Goal: Information Seeking & Learning: Check status

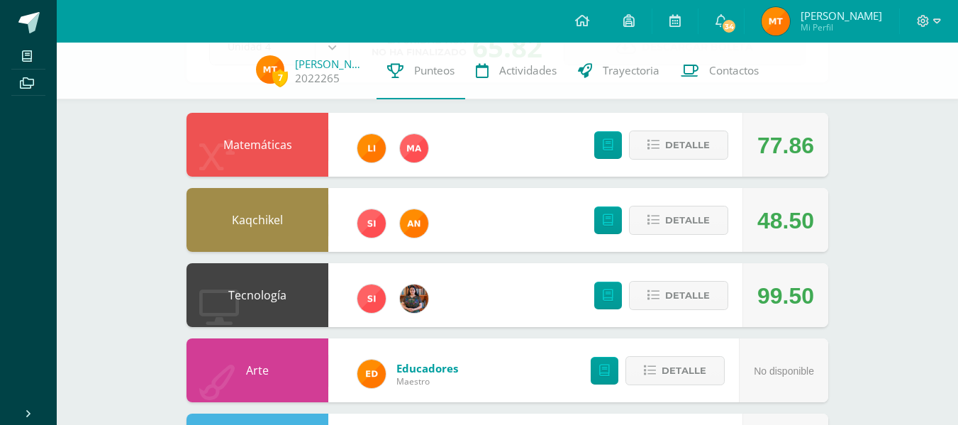
scroll to position [116, 0]
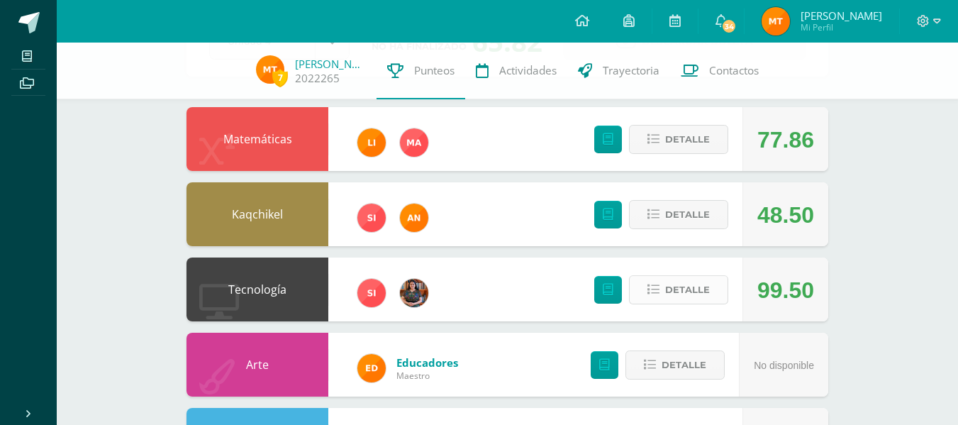
click at [692, 286] on span "Detalle" at bounding box center [687, 289] width 45 height 26
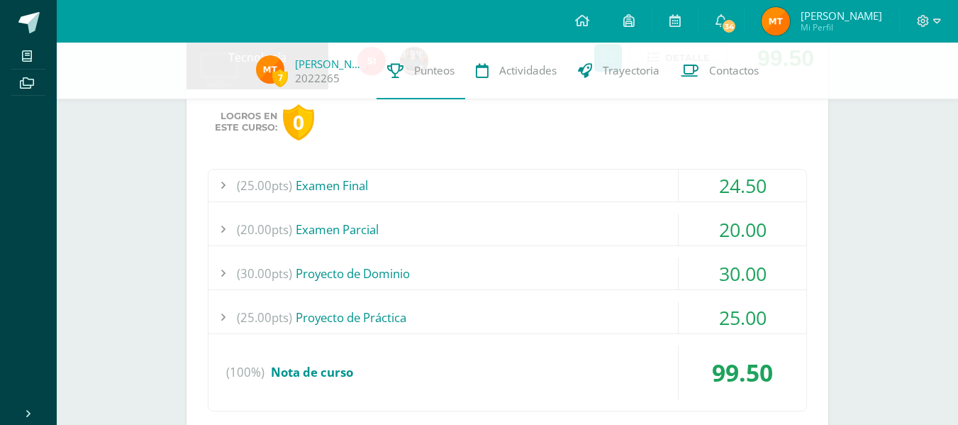
scroll to position [345, 0]
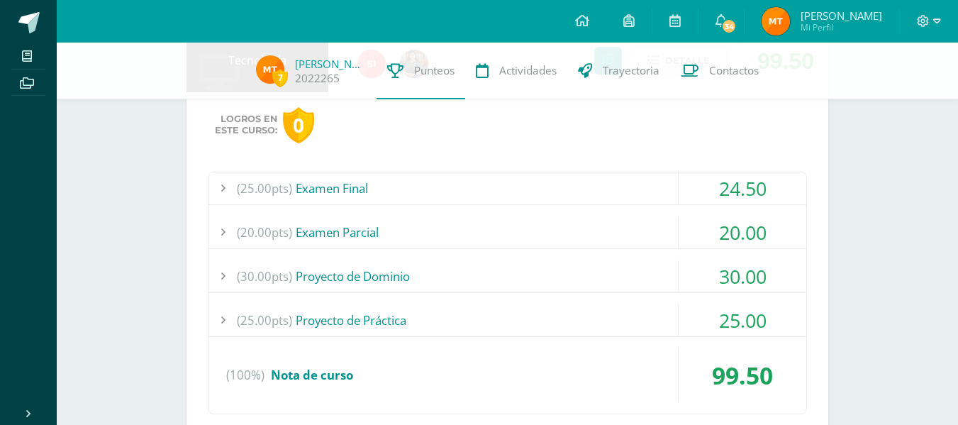
click at [736, 191] on div "24.50" at bounding box center [742, 188] width 128 height 32
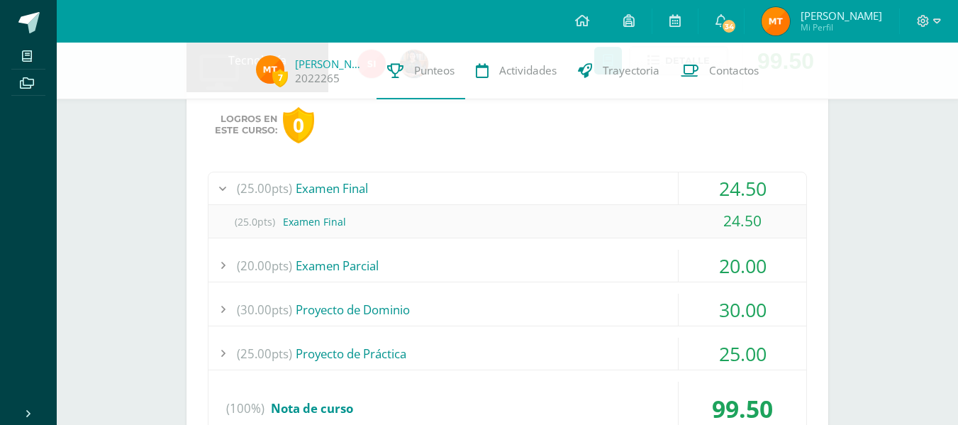
click at [736, 191] on div "24.50" at bounding box center [742, 188] width 128 height 32
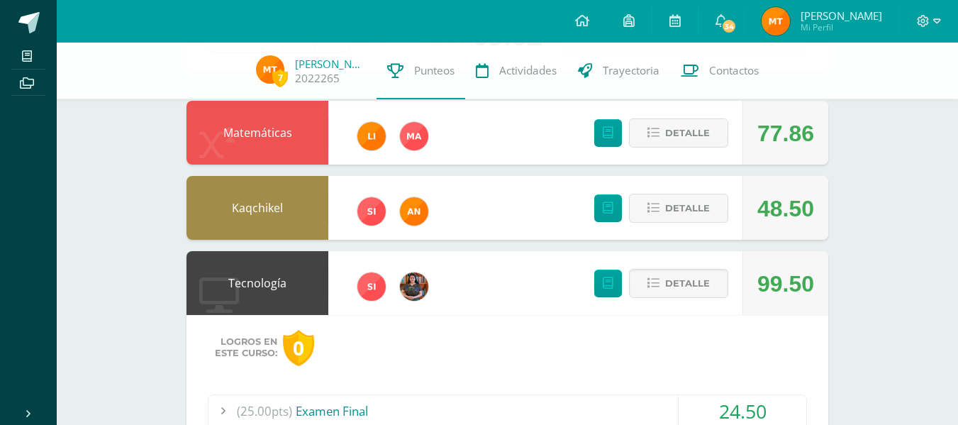
scroll to position [123, 0]
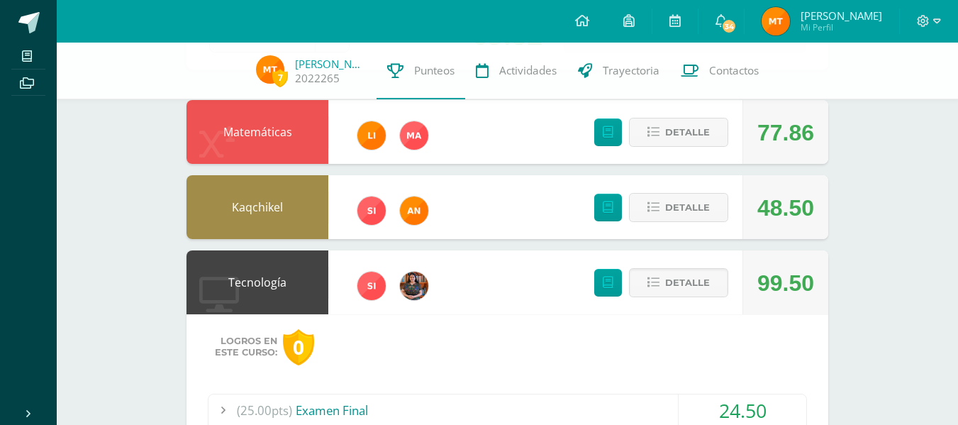
click at [698, 299] on div "Detalle" at bounding box center [657, 282] width 169 height 64
click at [698, 289] on span "Detalle" at bounding box center [687, 282] width 45 height 26
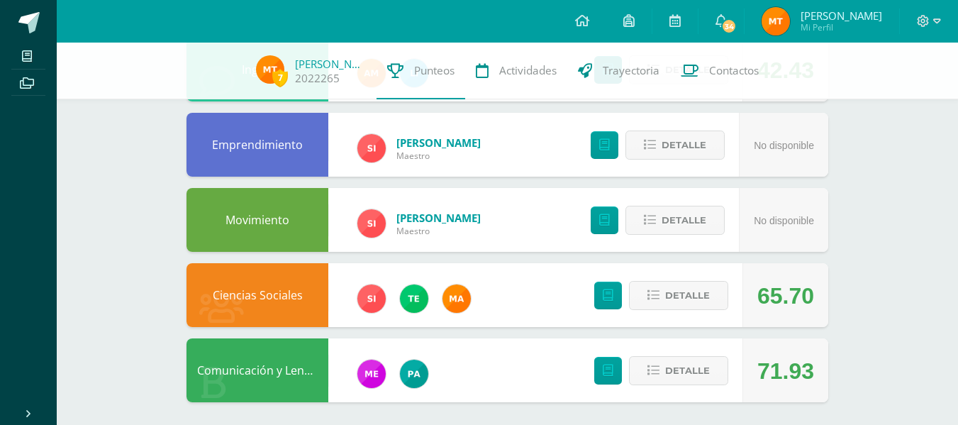
scroll to position [567, 0]
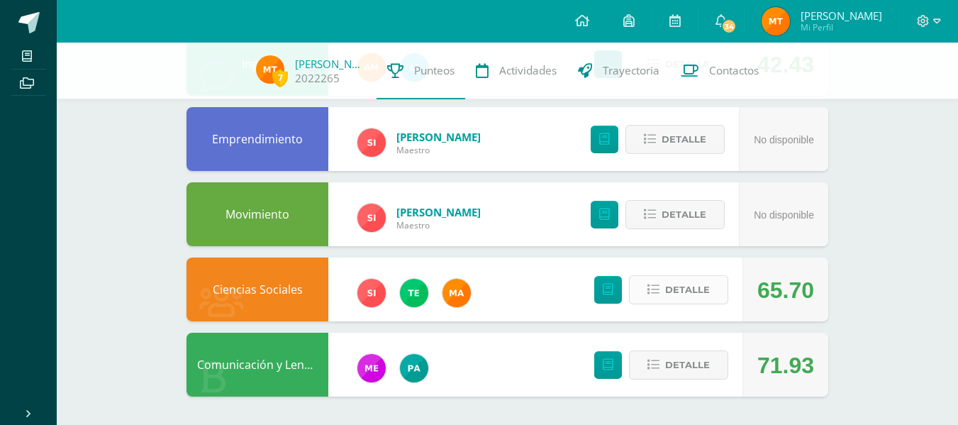
click at [693, 282] on span "Detalle" at bounding box center [687, 289] width 45 height 26
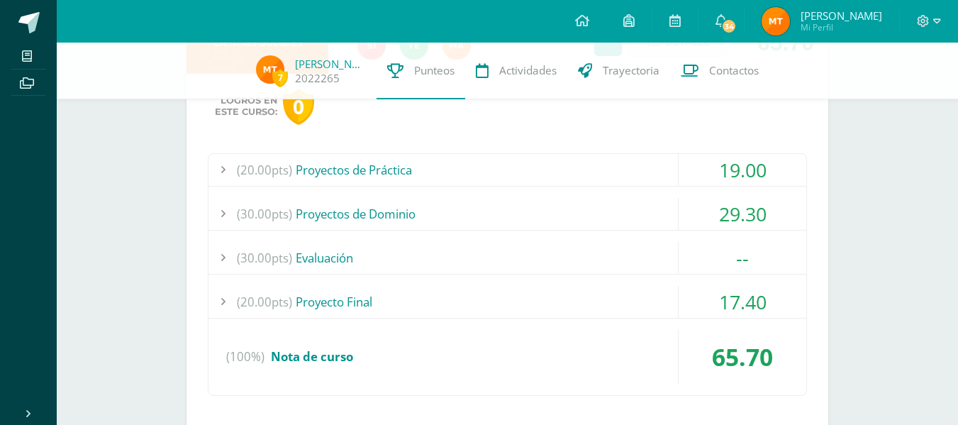
scroll to position [854, 0]
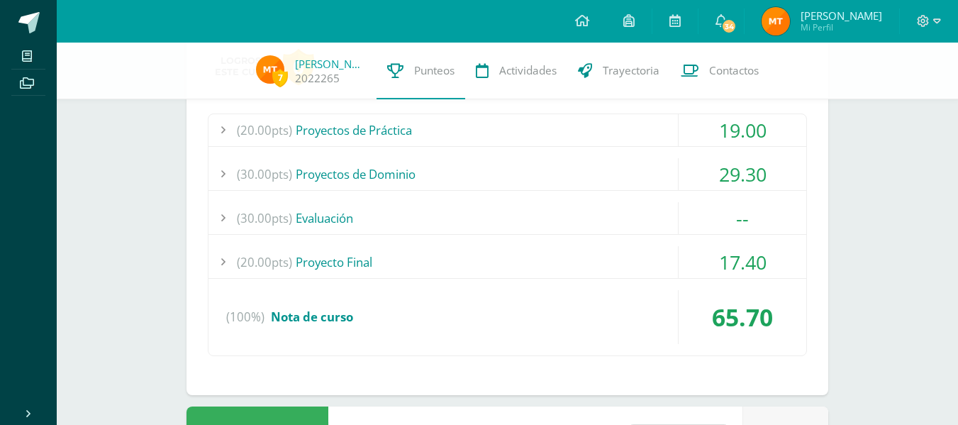
click at [710, 225] on div "--" at bounding box center [742, 218] width 128 height 32
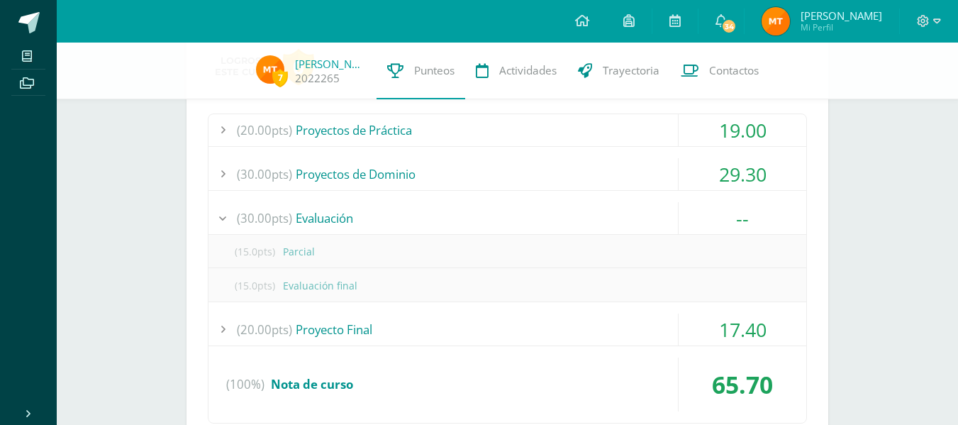
click at [710, 225] on div "--" at bounding box center [742, 218] width 128 height 32
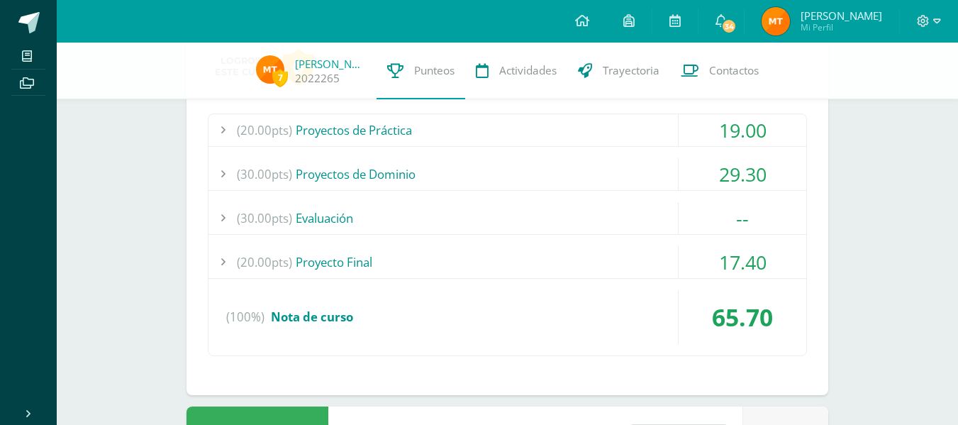
scroll to position [848, 0]
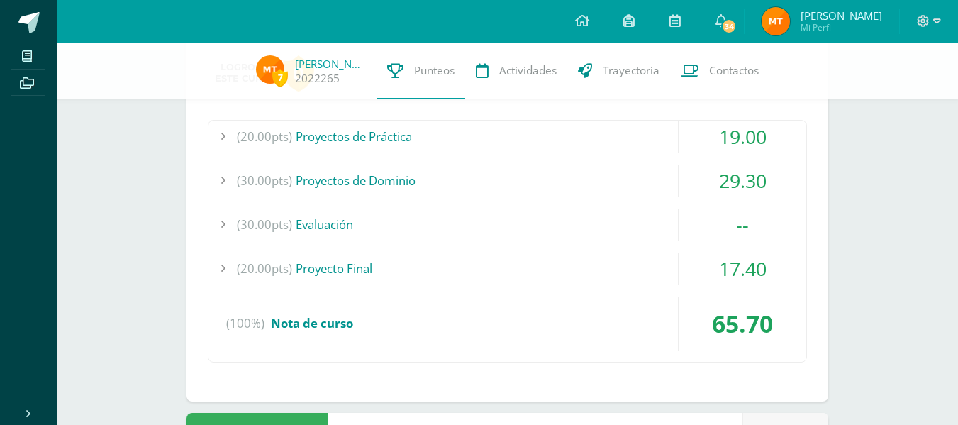
click at [725, 133] on div "19.00" at bounding box center [742, 136] width 128 height 32
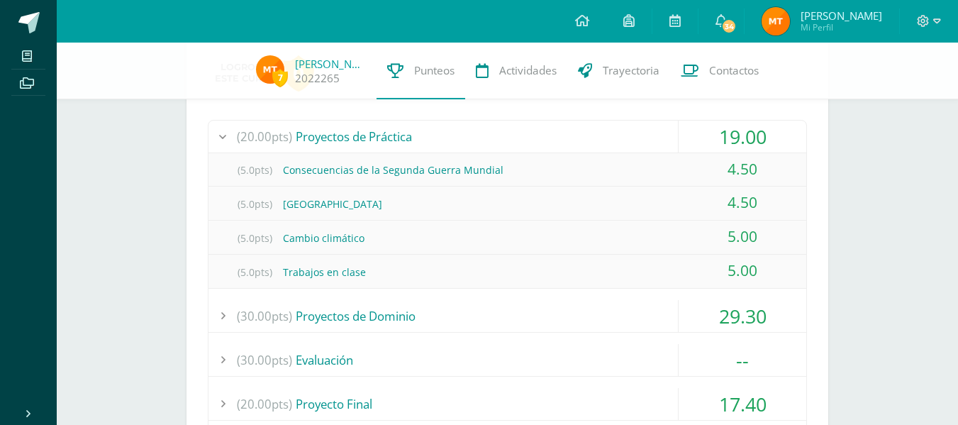
click at [725, 133] on div "19.00" at bounding box center [742, 136] width 128 height 32
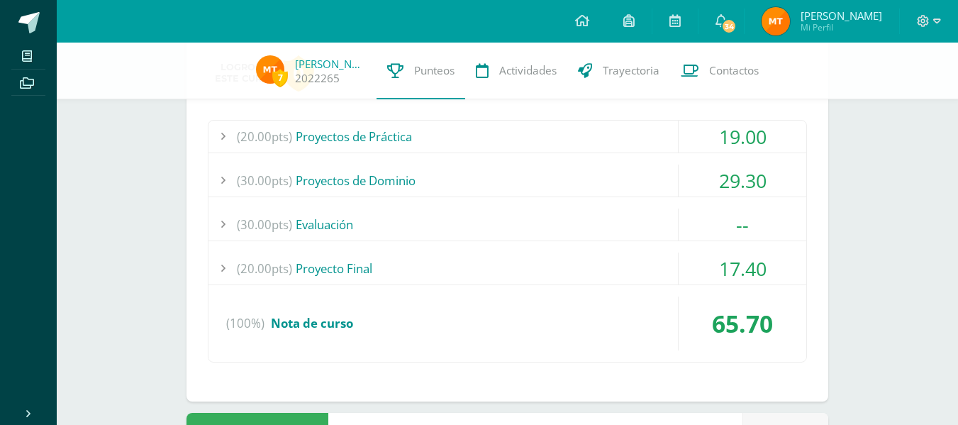
click at [724, 181] on div "29.30" at bounding box center [742, 180] width 128 height 32
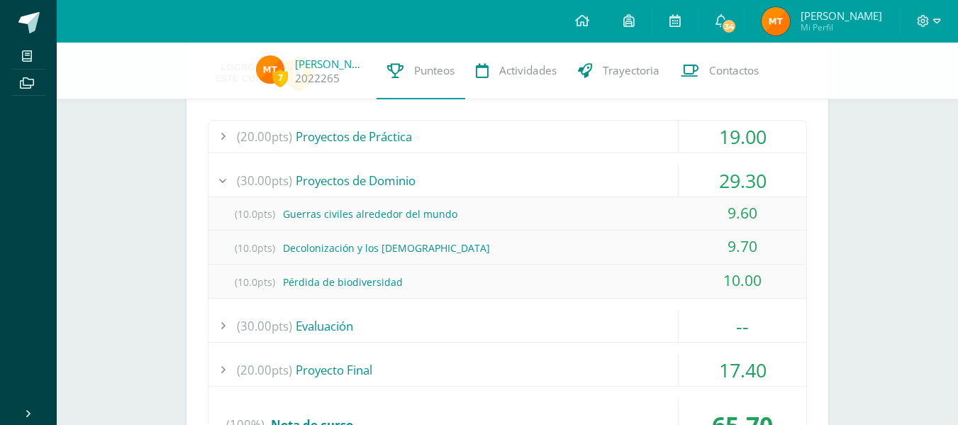
click at [724, 181] on div "29.30" at bounding box center [742, 180] width 128 height 32
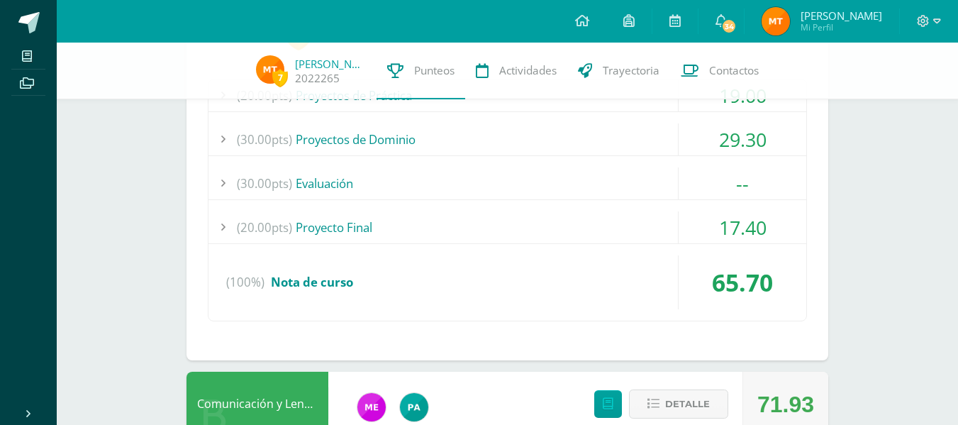
scroll to position [928, 0]
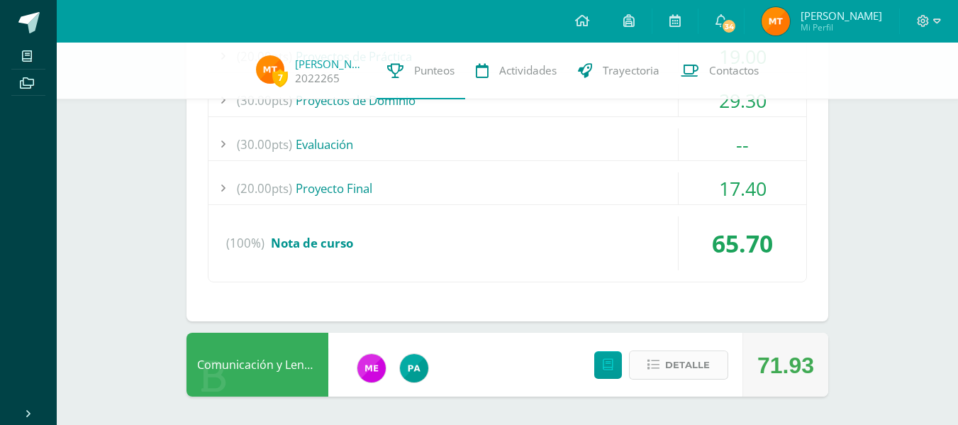
click at [657, 366] on icon at bounding box center [653, 365] width 12 height 12
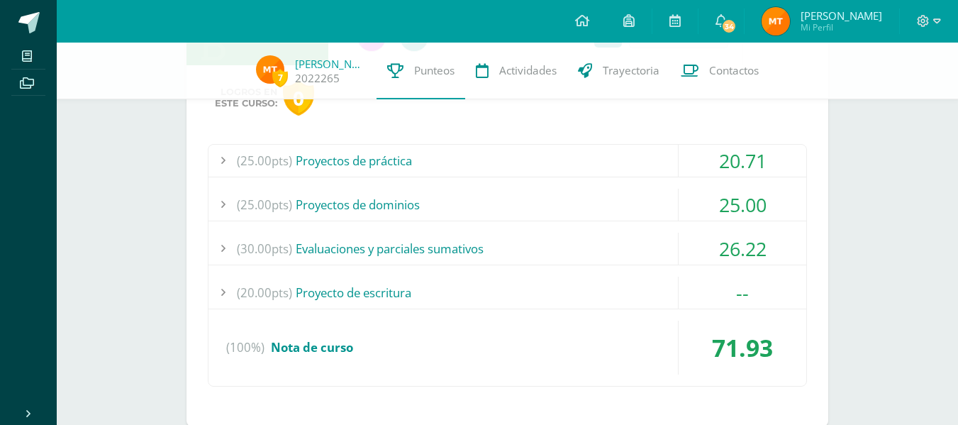
scroll to position [1255, 0]
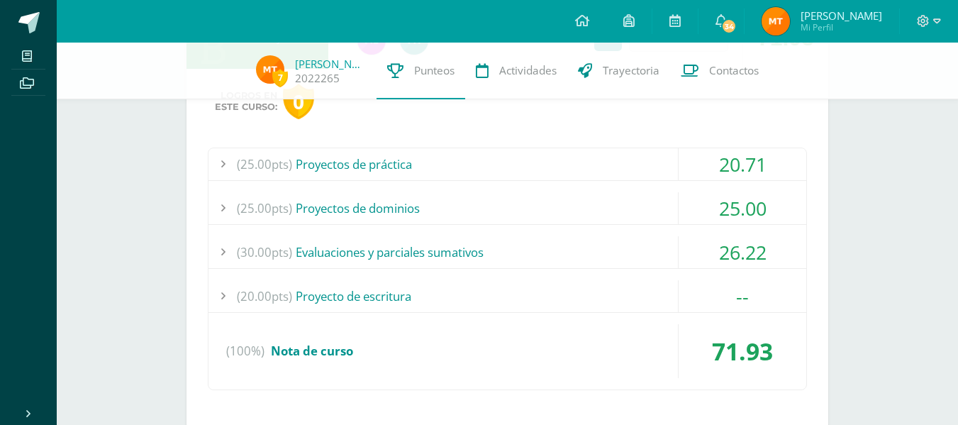
click at [749, 301] on div "--" at bounding box center [742, 296] width 128 height 32
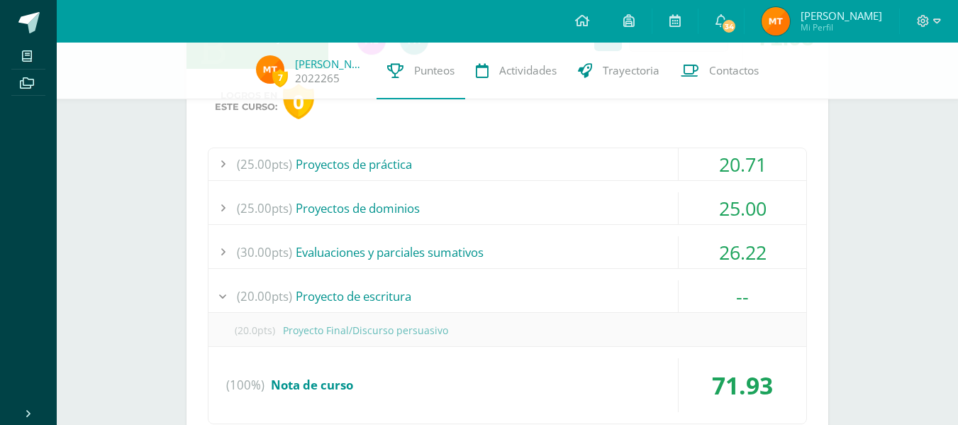
click at [749, 301] on div "--" at bounding box center [742, 296] width 128 height 32
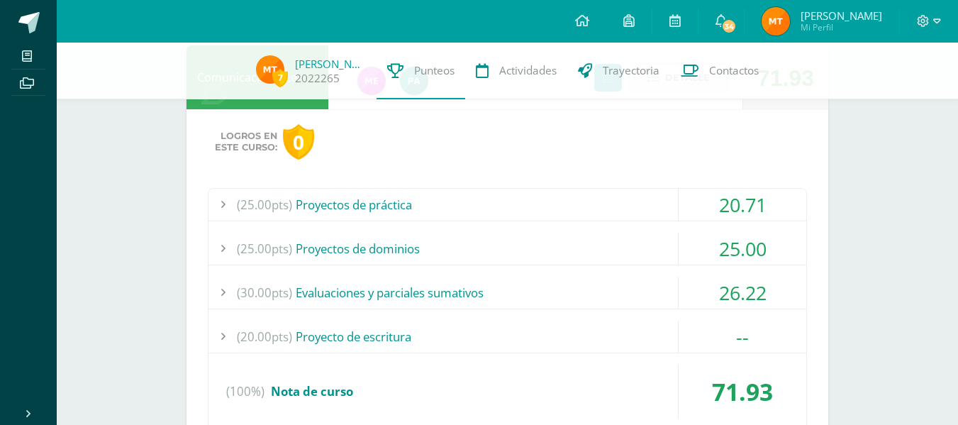
scroll to position [1289, 0]
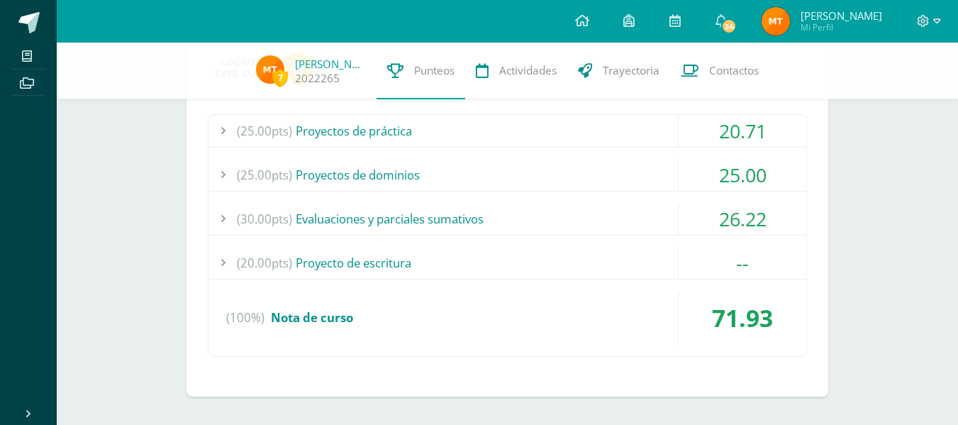
click at [751, 211] on div "26.22" at bounding box center [742, 219] width 128 height 32
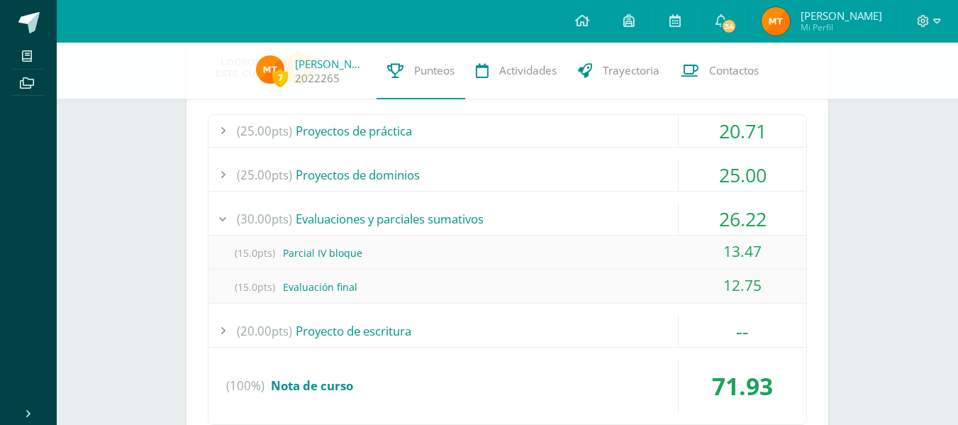
click at [751, 211] on div "26.22" at bounding box center [742, 219] width 128 height 32
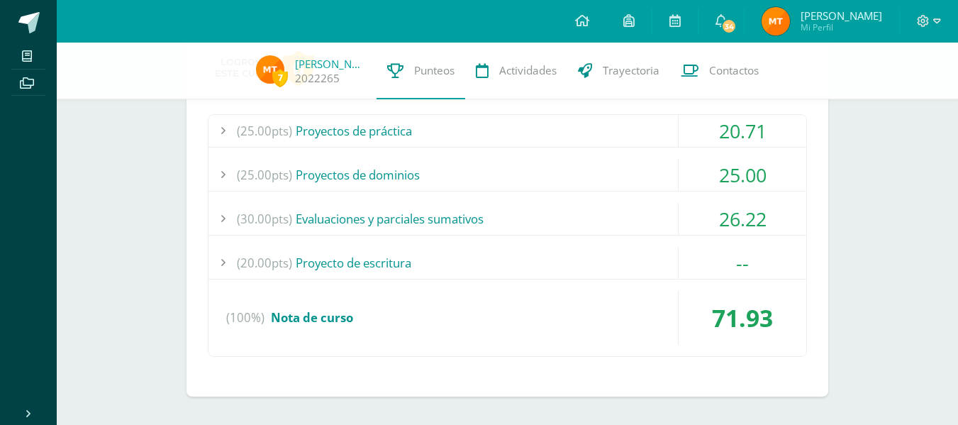
click at [727, 188] on div "25.00" at bounding box center [742, 175] width 128 height 32
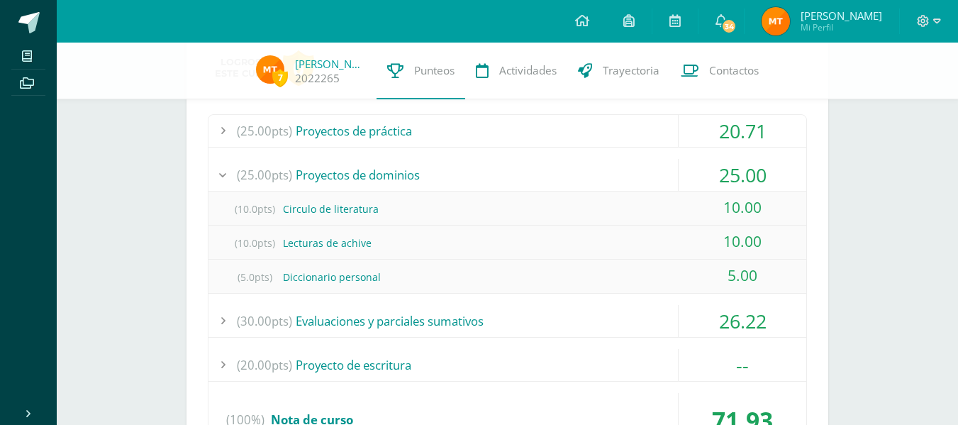
click at [727, 188] on div "25.00" at bounding box center [742, 175] width 128 height 32
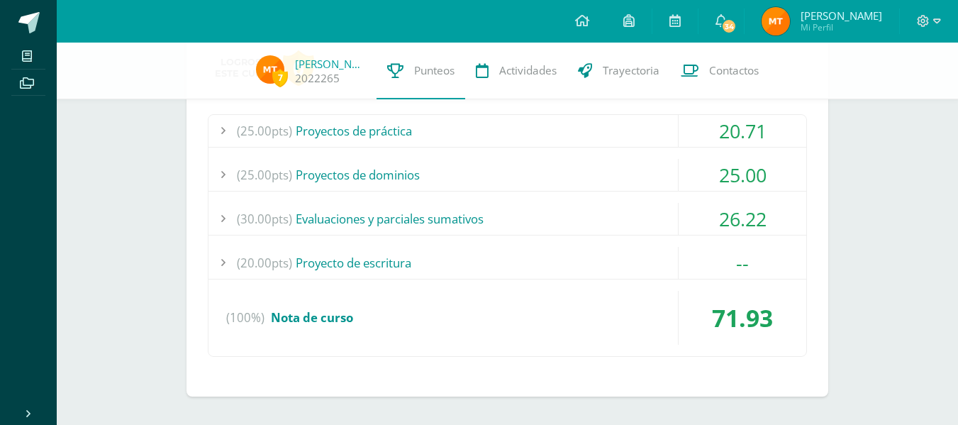
click at [724, 138] on div "20.71" at bounding box center [742, 131] width 128 height 32
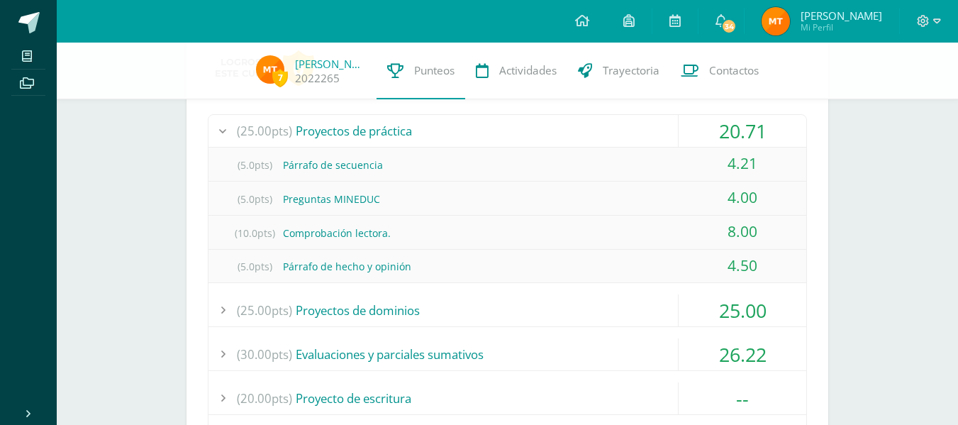
click at [724, 138] on div "20.71" at bounding box center [742, 131] width 128 height 32
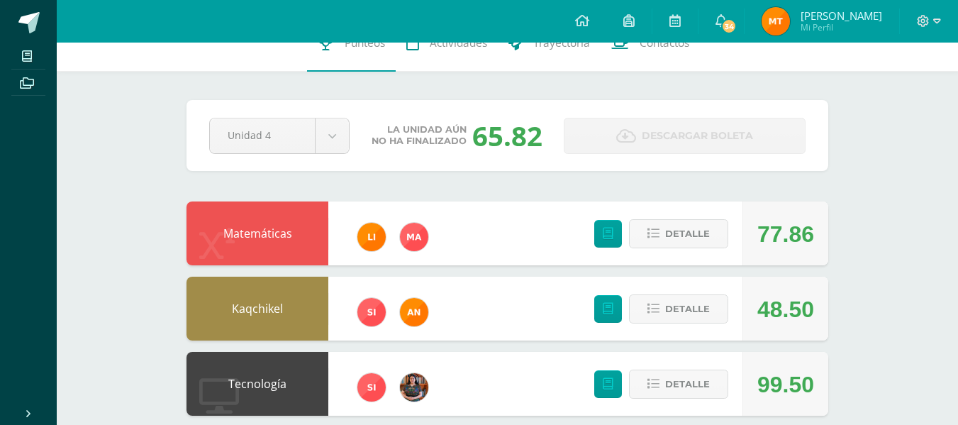
scroll to position [0, 0]
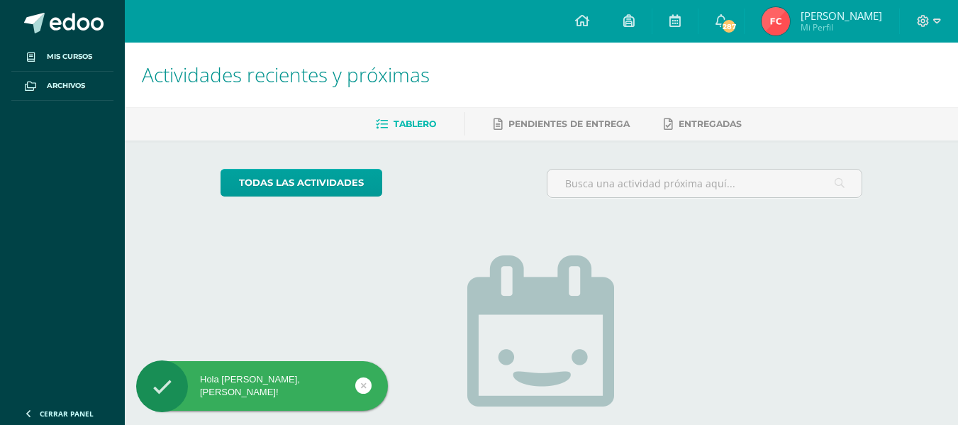
click at [772, 16] on img at bounding box center [775, 21] width 28 height 28
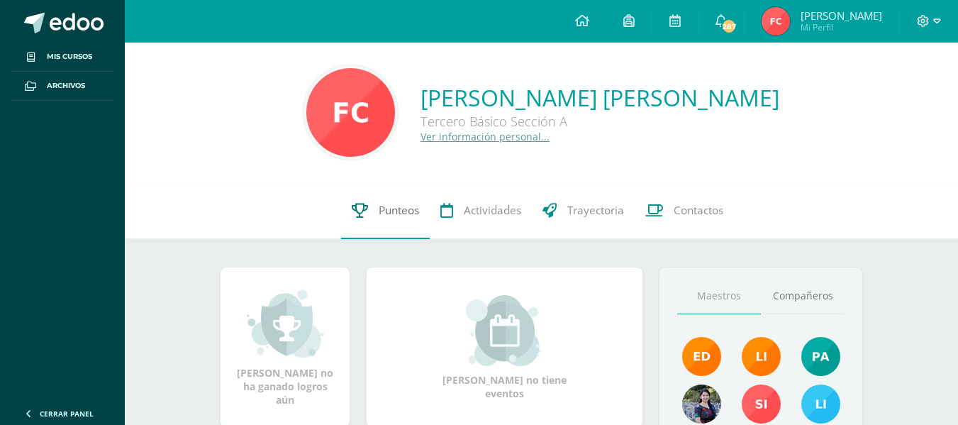
click at [403, 219] on link "Punteos" at bounding box center [385, 210] width 89 height 57
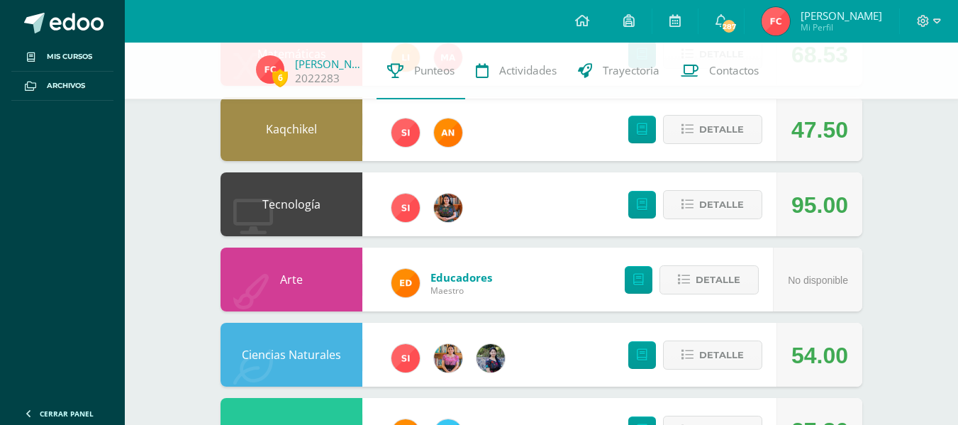
scroll to position [213, 0]
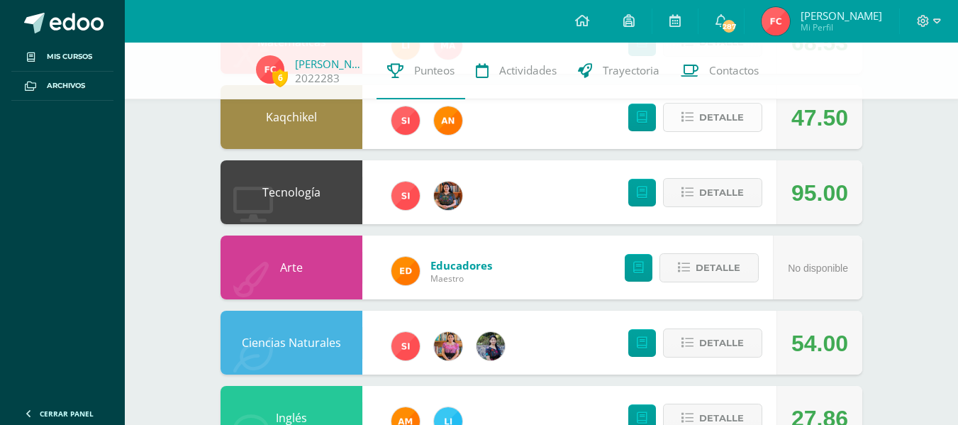
click at [711, 114] on span "Detalle" at bounding box center [721, 117] width 45 height 26
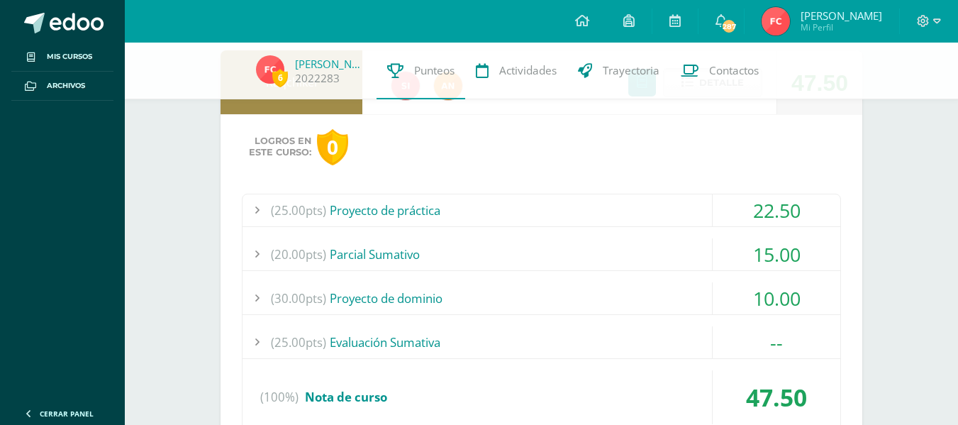
scroll to position [249, 0]
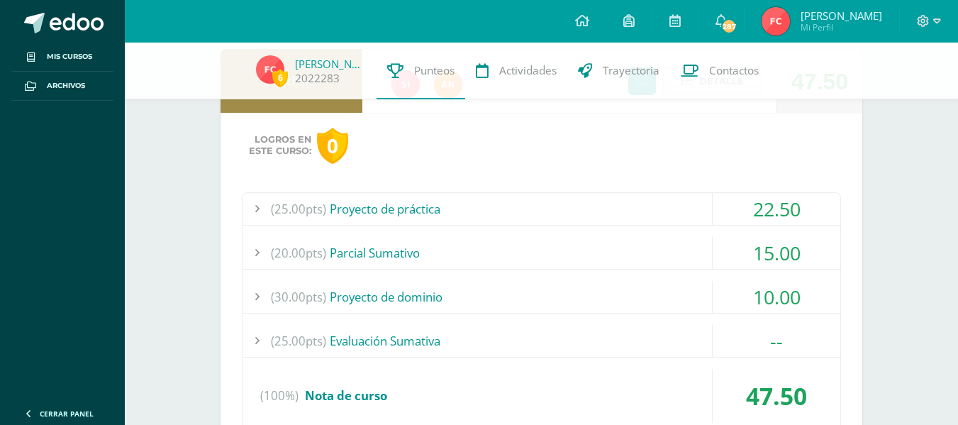
click at [745, 293] on div "10.00" at bounding box center [776, 297] width 128 height 32
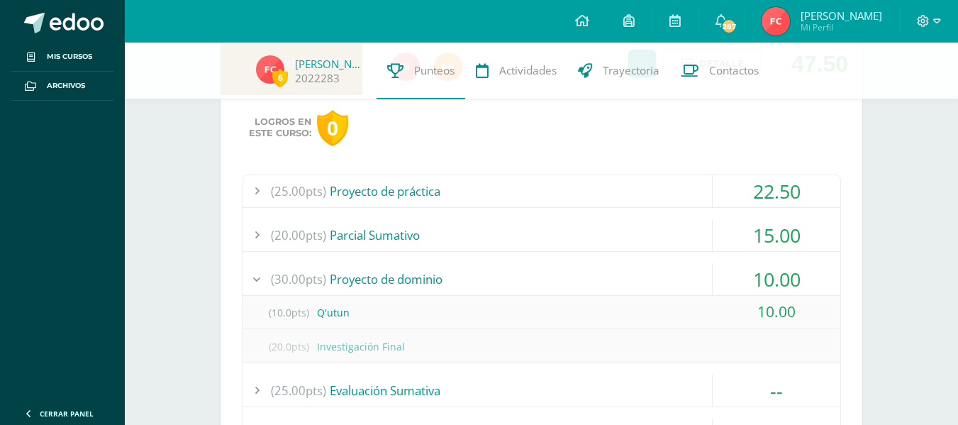
scroll to position [269, 0]
click at [736, 242] on div "15.00" at bounding box center [776, 234] width 128 height 32
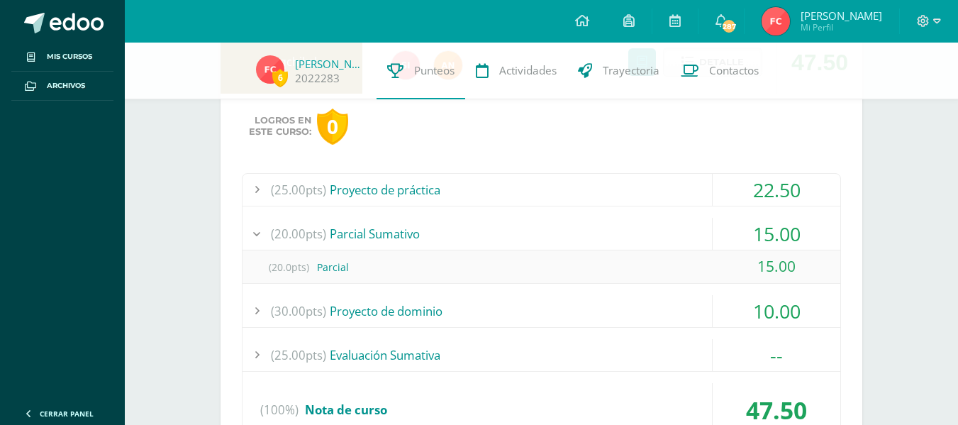
click at [770, 190] on div "22.50" at bounding box center [776, 190] width 128 height 32
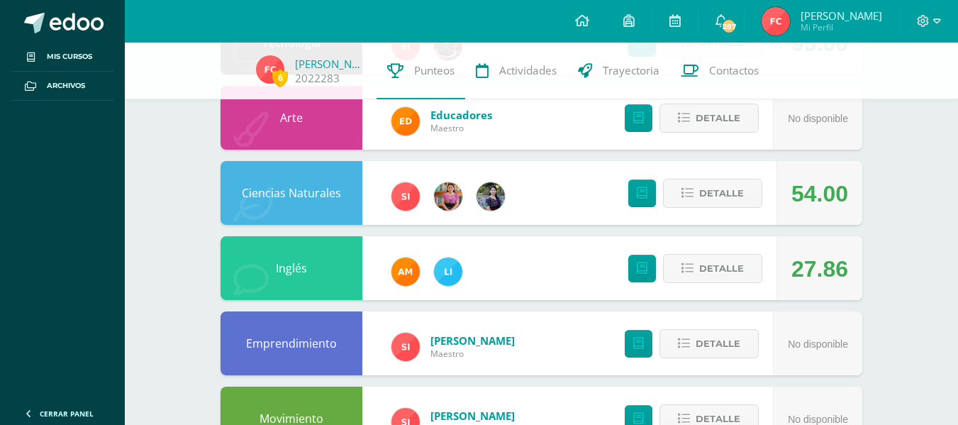
scroll to position [860, 0]
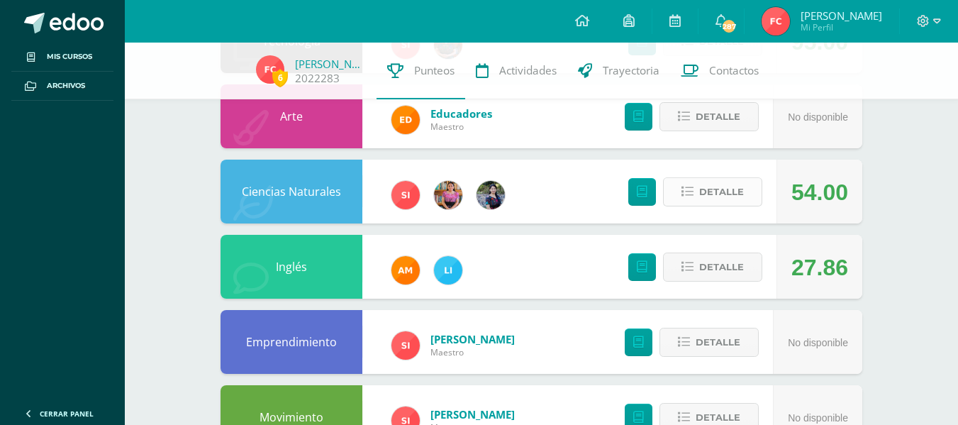
click at [738, 192] on span "Detalle" at bounding box center [721, 192] width 45 height 26
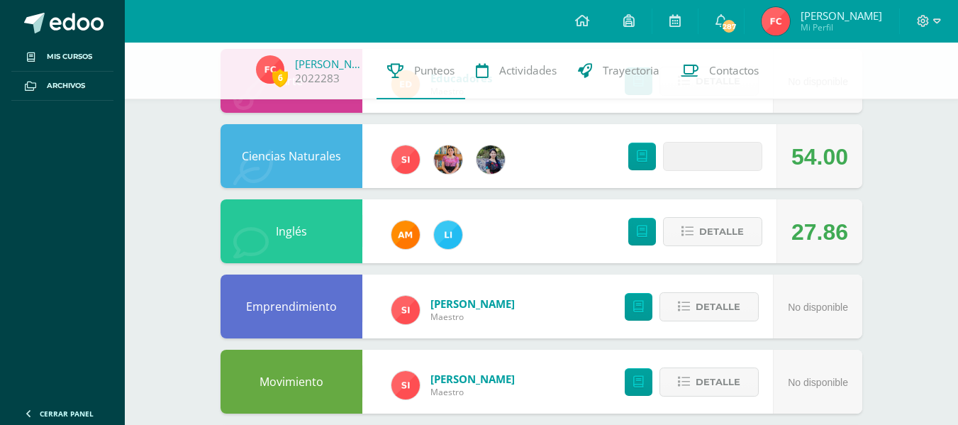
scroll to position [902, 0]
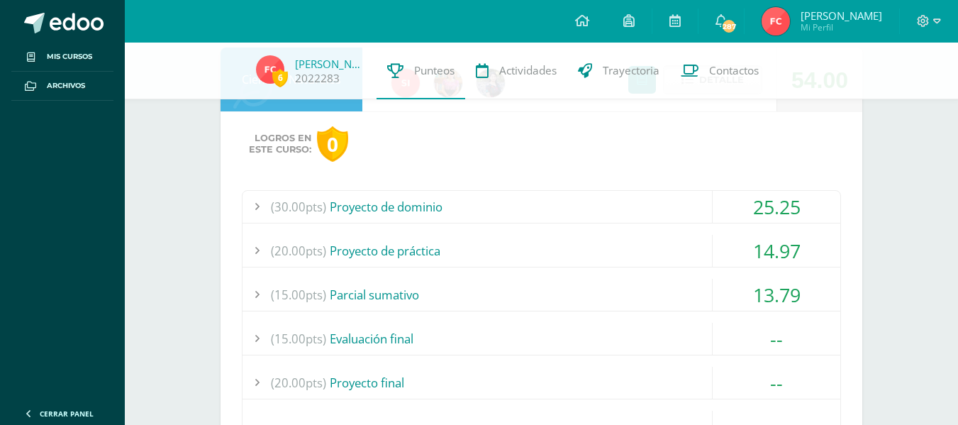
click at [745, 212] on div "25.25" at bounding box center [776, 207] width 128 height 32
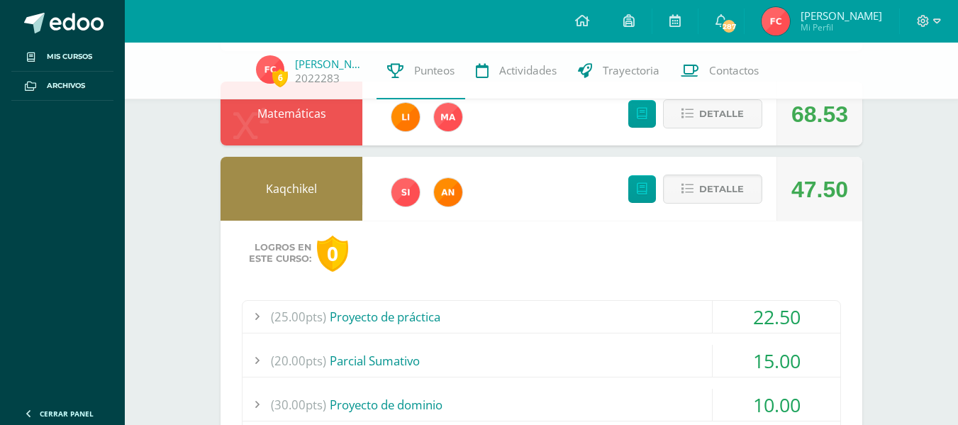
scroll to position [0, 0]
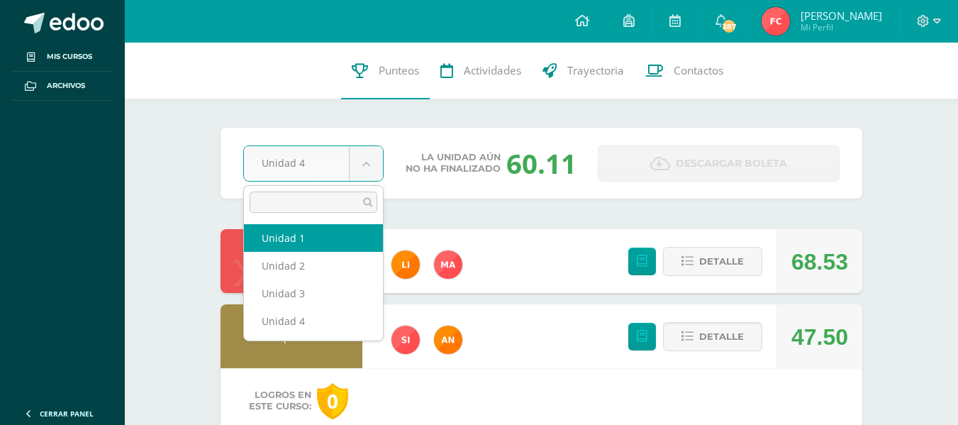
select select "Unidad 1"
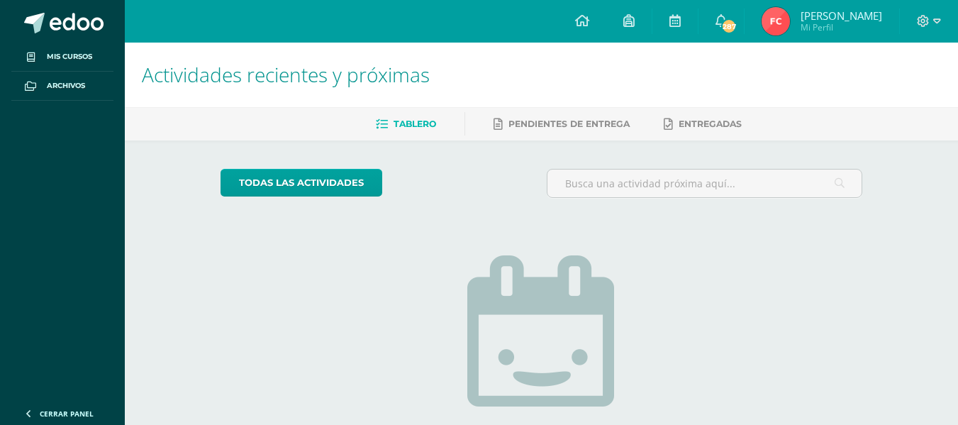
click at [771, 29] on img at bounding box center [775, 21] width 28 height 28
click at [929, 23] on icon at bounding box center [922, 21] width 13 height 13
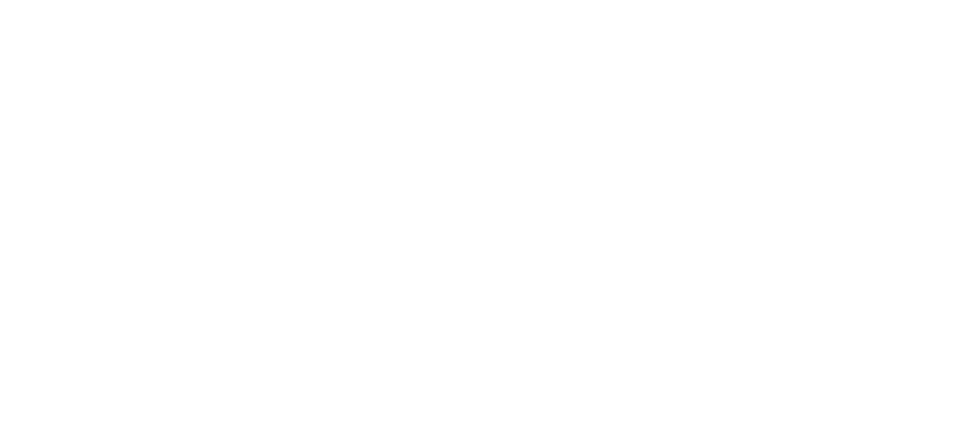
click at [0, 0] on html at bounding box center [0, 0] width 0 height 0
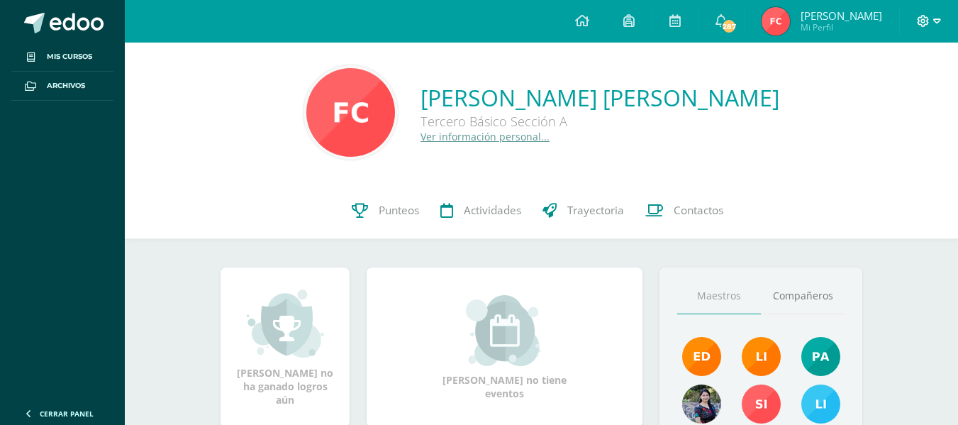
click at [924, 24] on icon at bounding box center [922, 21] width 13 height 13
click at [893, 96] on span "Cerrar sesión" at bounding box center [892, 95] width 64 height 13
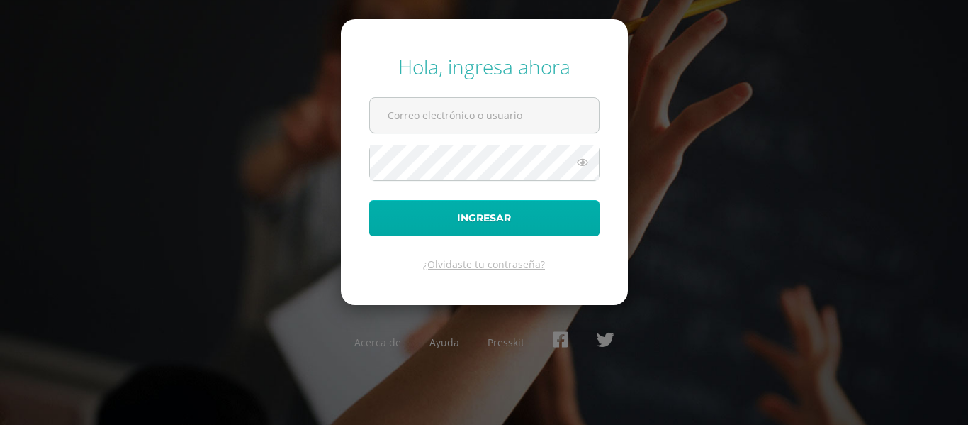
type input "[EMAIL_ADDRESS][DOMAIN_NAME]"
click at [476, 222] on button "Ingresar" at bounding box center [484, 218] width 230 height 36
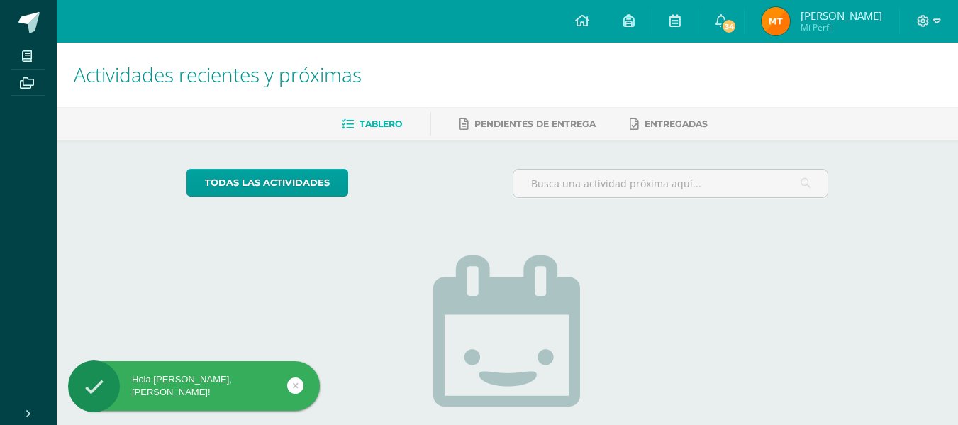
click at [778, 21] on img at bounding box center [775, 21] width 28 height 28
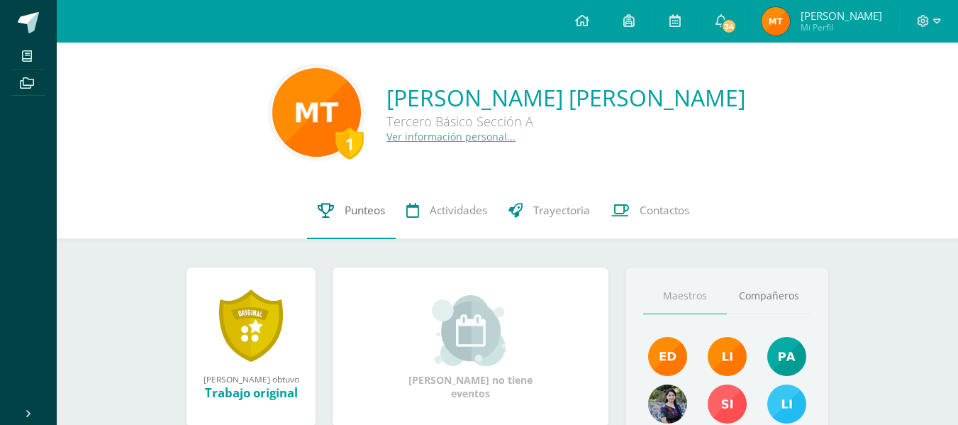
click at [367, 212] on span "Punteos" at bounding box center [364, 210] width 40 height 15
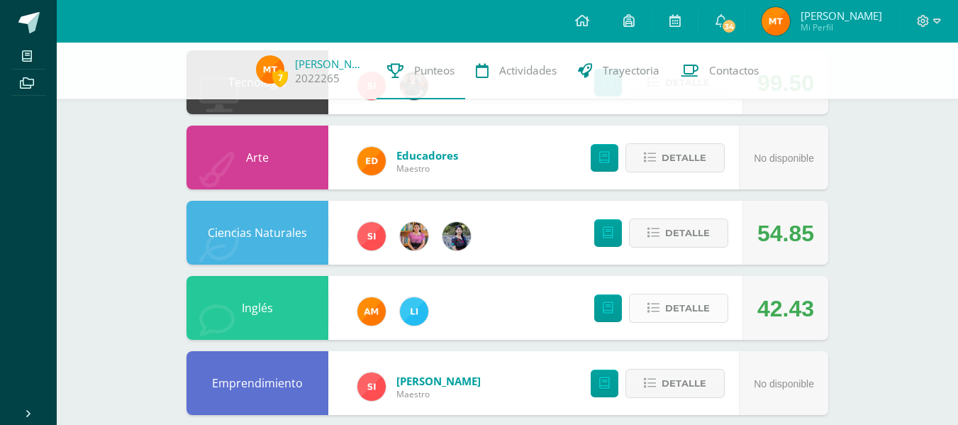
scroll to position [567, 0]
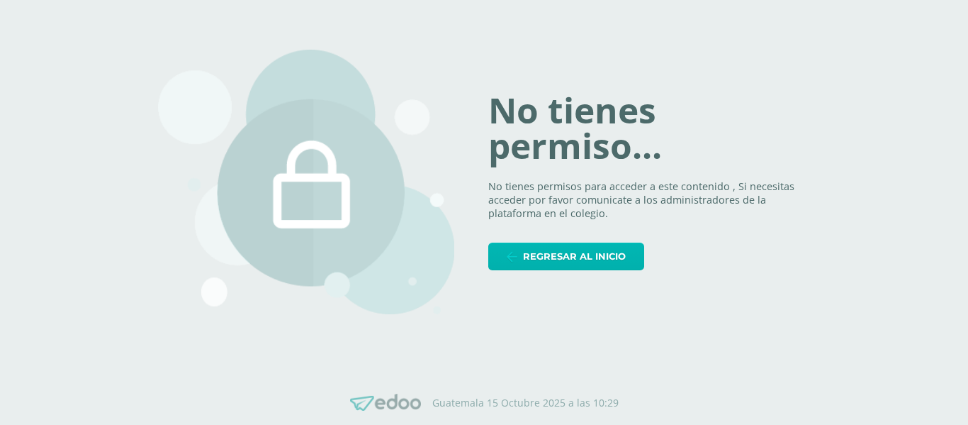
click at [573, 253] on span "Regresar al inicio" at bounding box center [574, 256] width 103 height 26
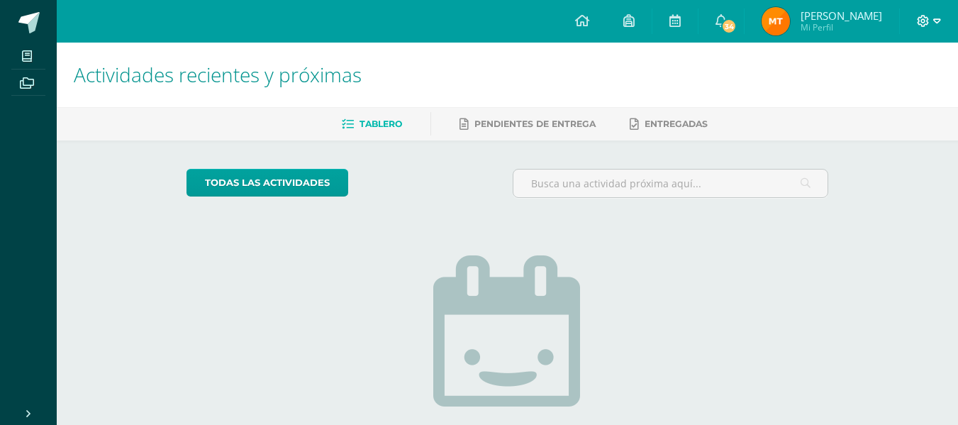
click at [916, 28] on span at bounding box center [928, 21] width 24 height 16
click at [901, 99] on span "Cerrar sesión" at bounding box center [892, 95] width 64 height 13
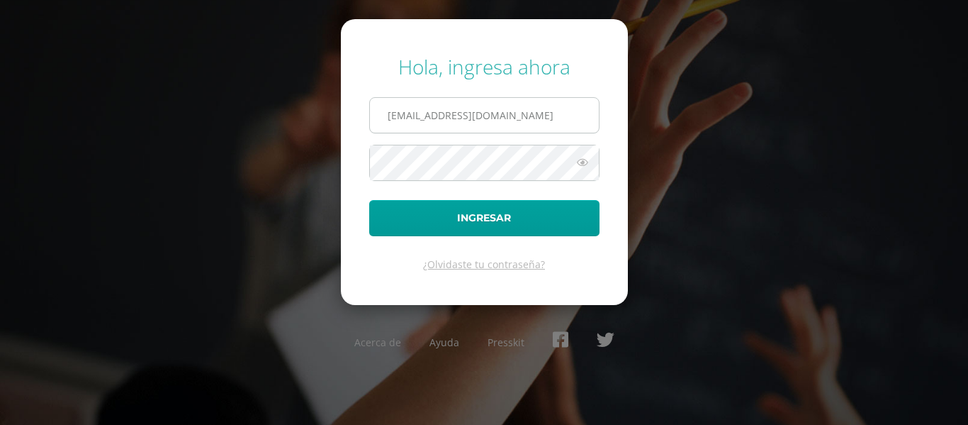
click at [423, 118] on input "2022016@maiagt.org" at bounding box center [484, 115] width 229 height 35
type input "2022034@maiagt.org"
click at [369, 200] on button "Ingresar" at bounding box center [484, 218] width 230 height 36
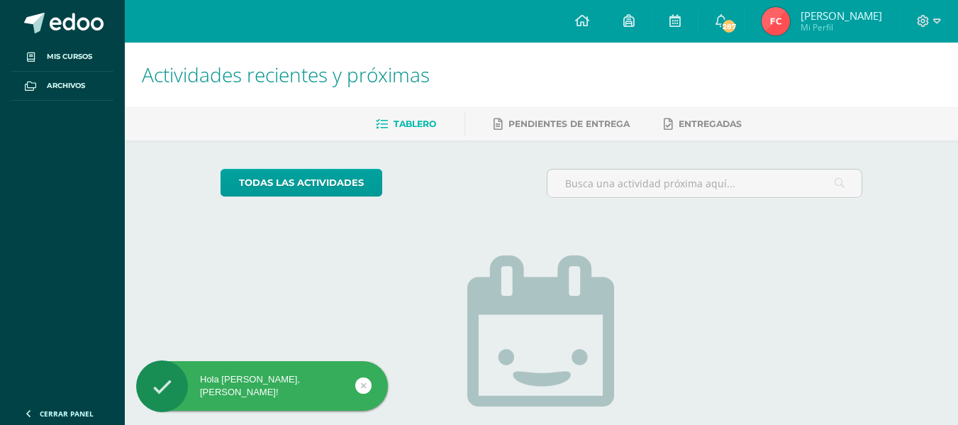
click at [768, 23] on img at bounding box center [775, 21] width 28 height 28
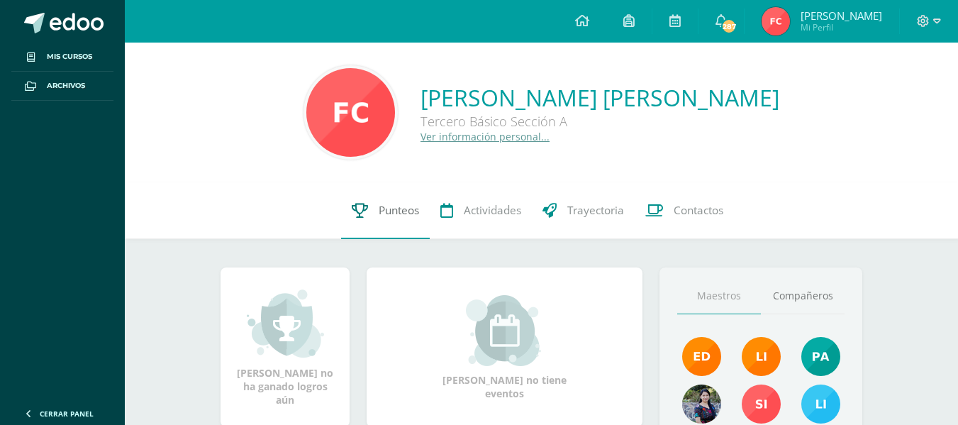
click at [404, 220] on link "Punteos" at bounding box center [385, 210] width 89 height 57
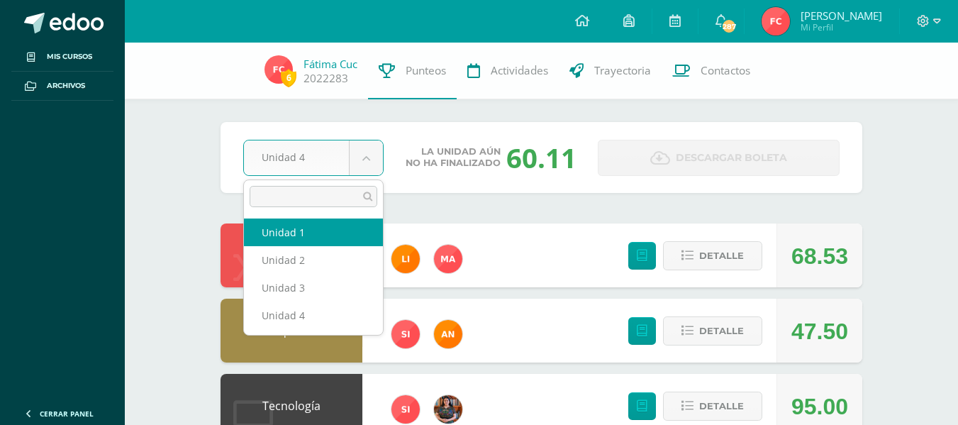
select select "Unidad 1"
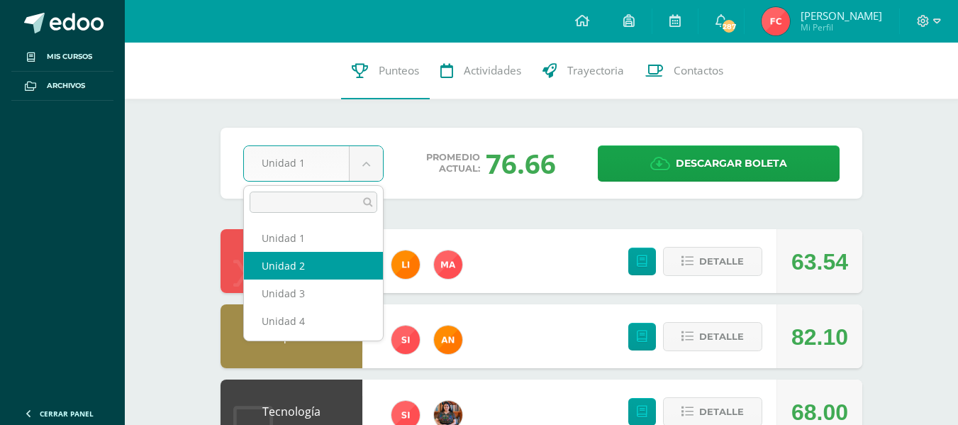
select select "Unidad 2"
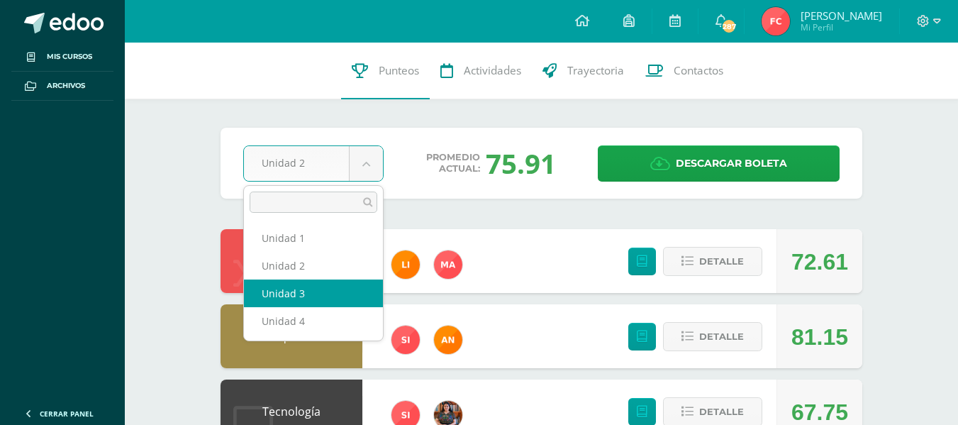
select select "Unidad 3"
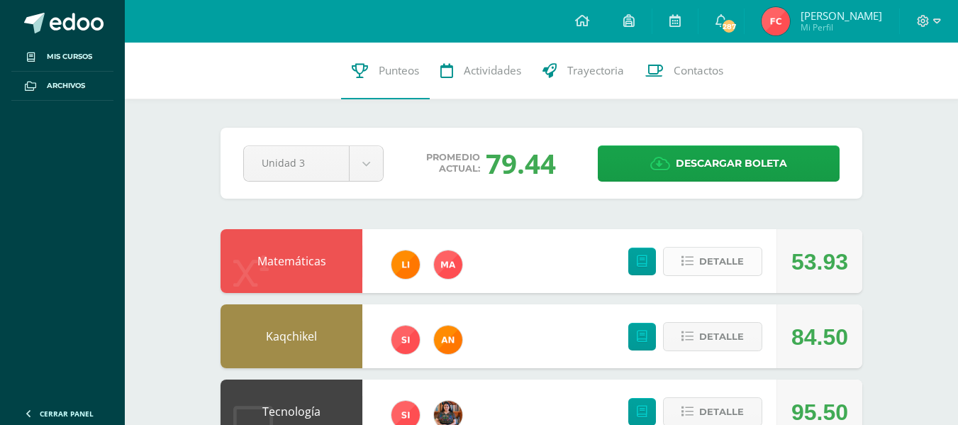
click at [711, 262] on span "Detalle" at bounding box center [721, 261] width 45 height 26
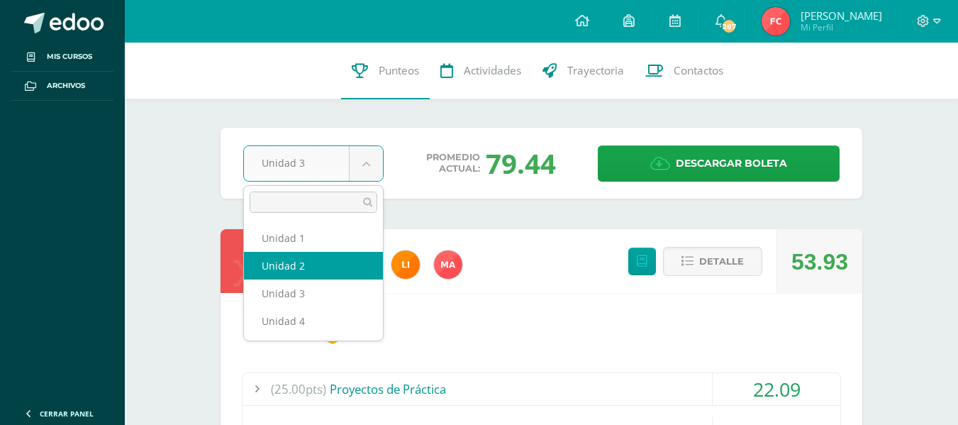
select select "Unidad 2"
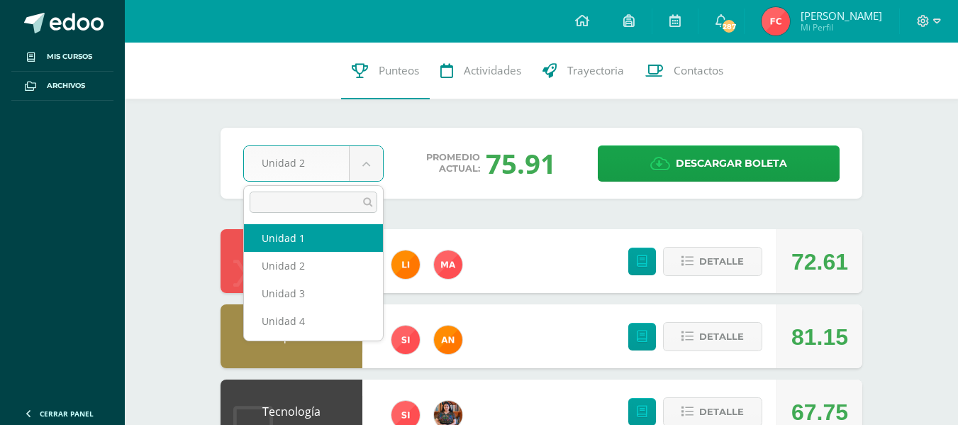
select select "Unidad 1"
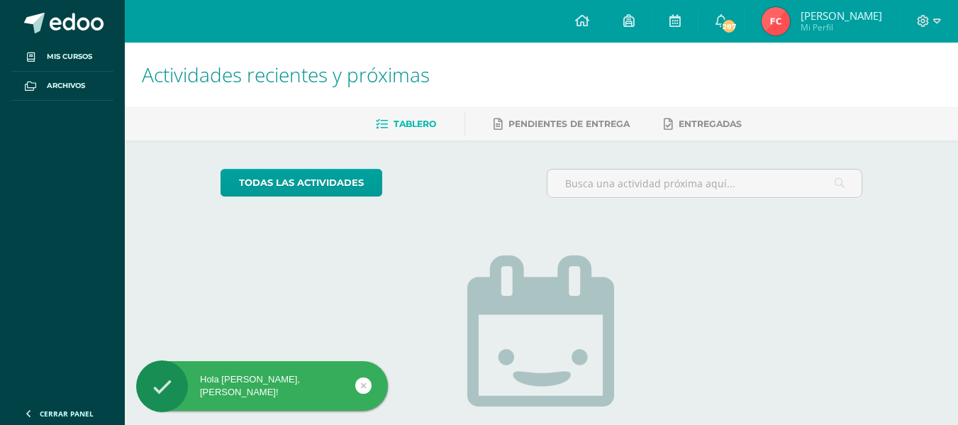
click at [761, 21] on img at bounding box center [775, 21] width 28 height 28
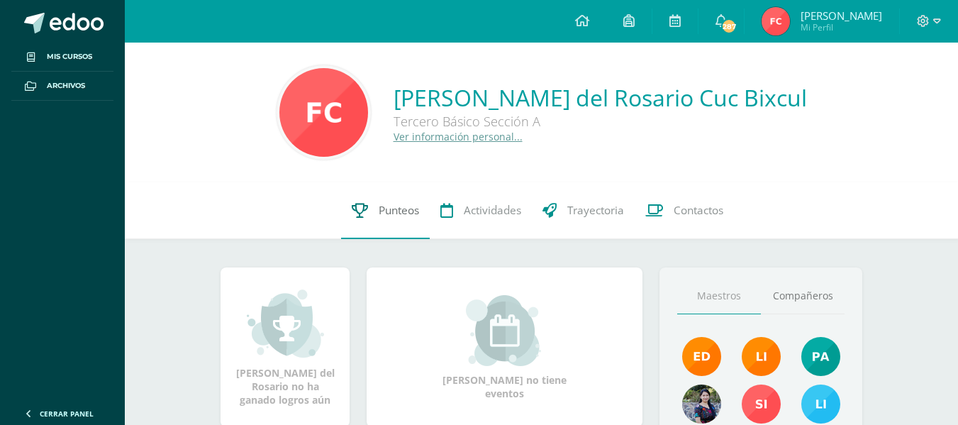
click at [405, 204] on span "Punteos" at bounding box center [398, 210] width 40 height 15
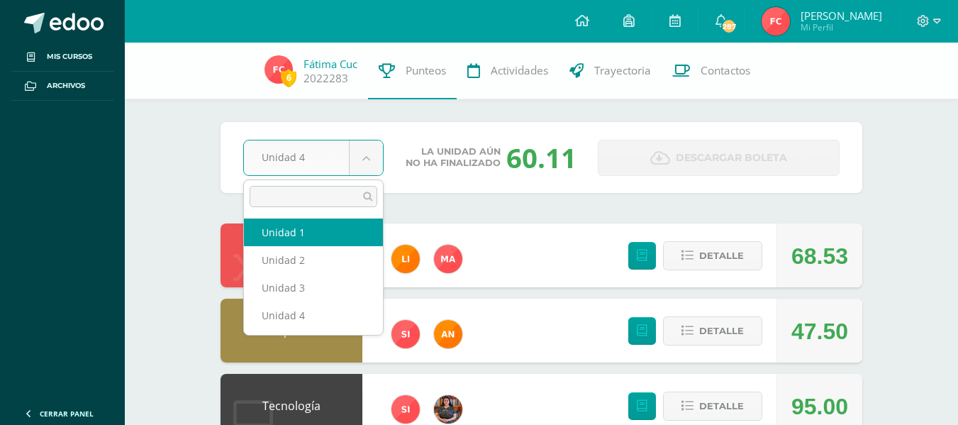
select select "Unidad 1"
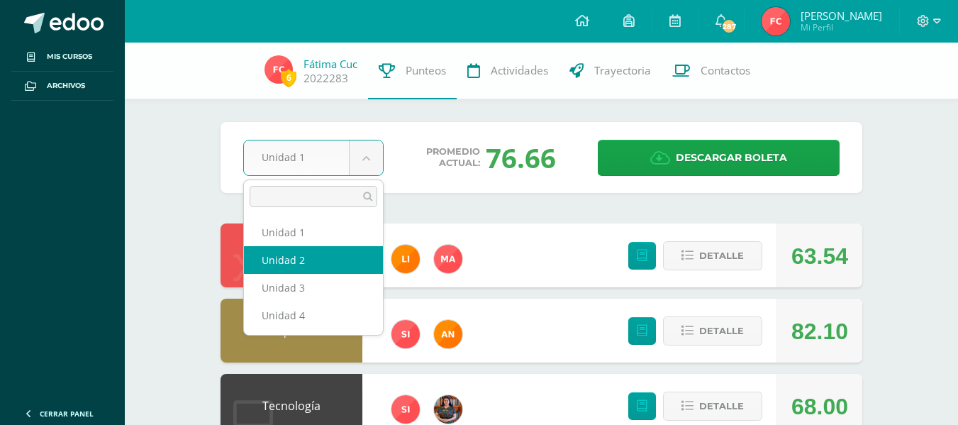
select select "Unidad 2"
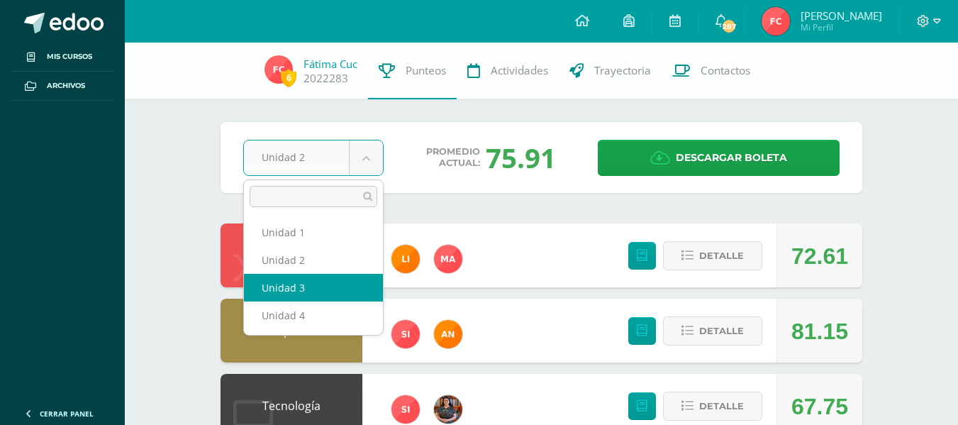
select select "Unidad 3"
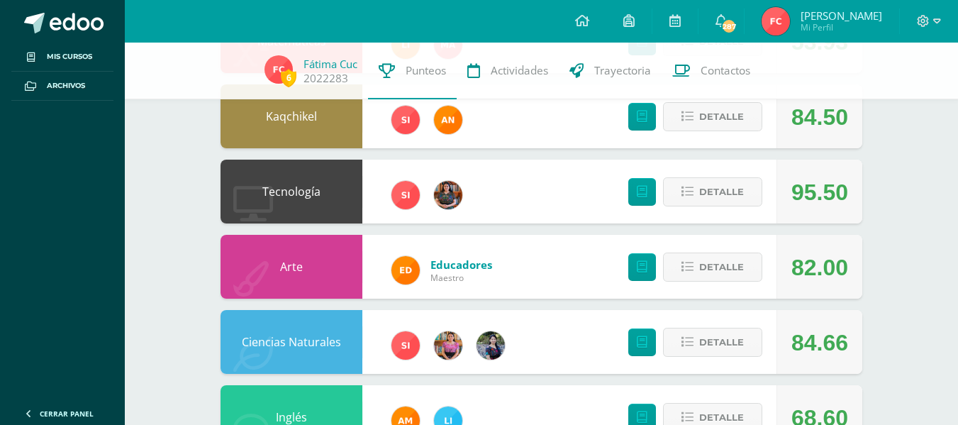
scroll to position [213, 0]
